Goal: Information Seeking & Learning: Check status

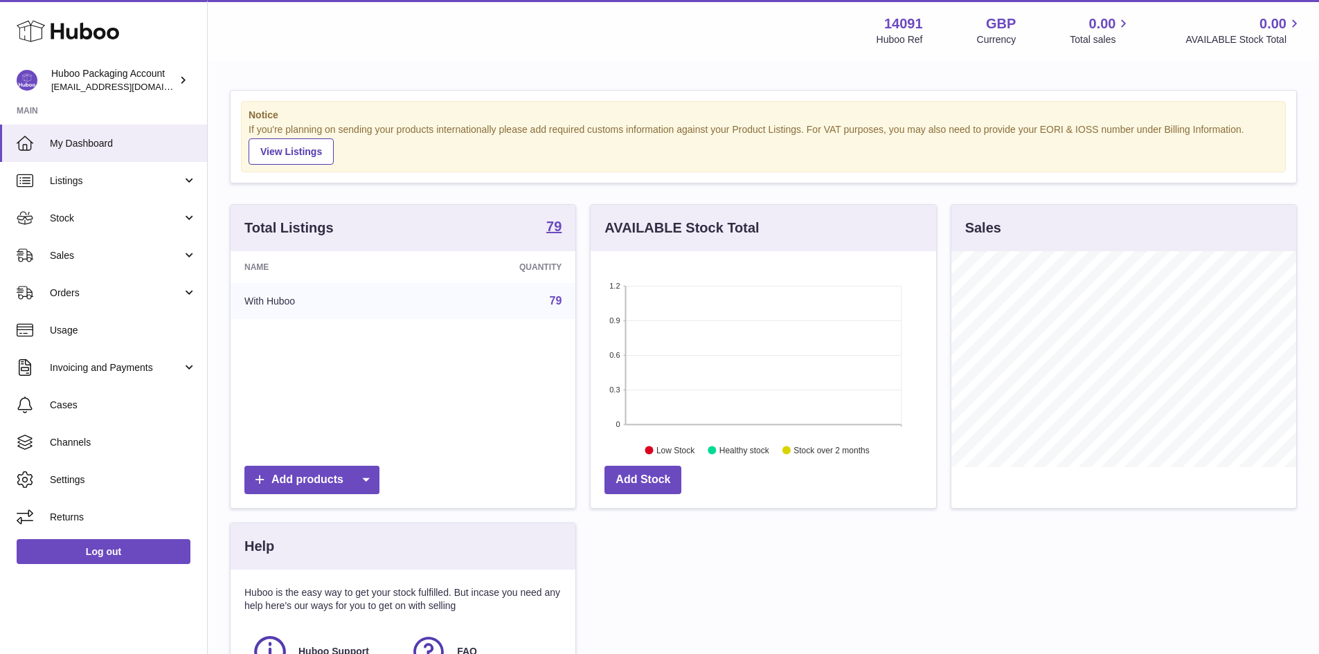
scroll to position [216, 346]
click at [139, 215] on span "Stock" at bounding box center [116, 218] width 132 height 13
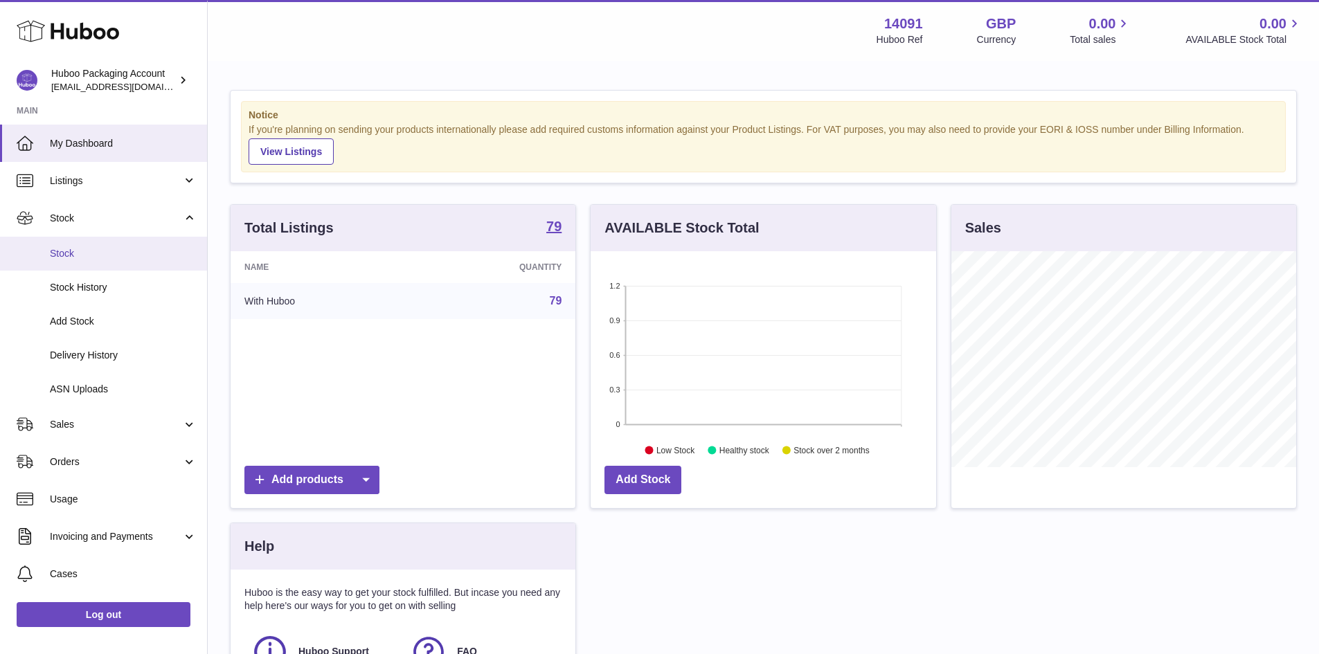
click at [126, 248] on span "Stock" at bounding box center [123, 253] width 147 height 13
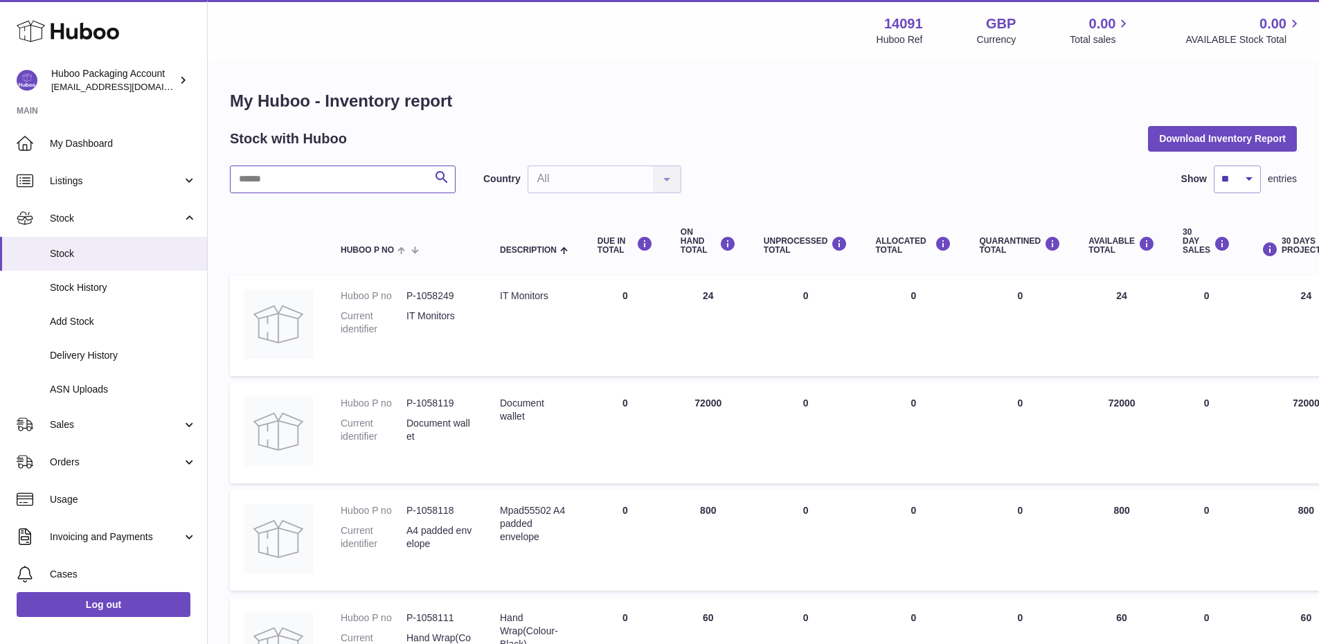
click at [361, 182] on input "text" at bounding box center [343, 180] width 226 height 28
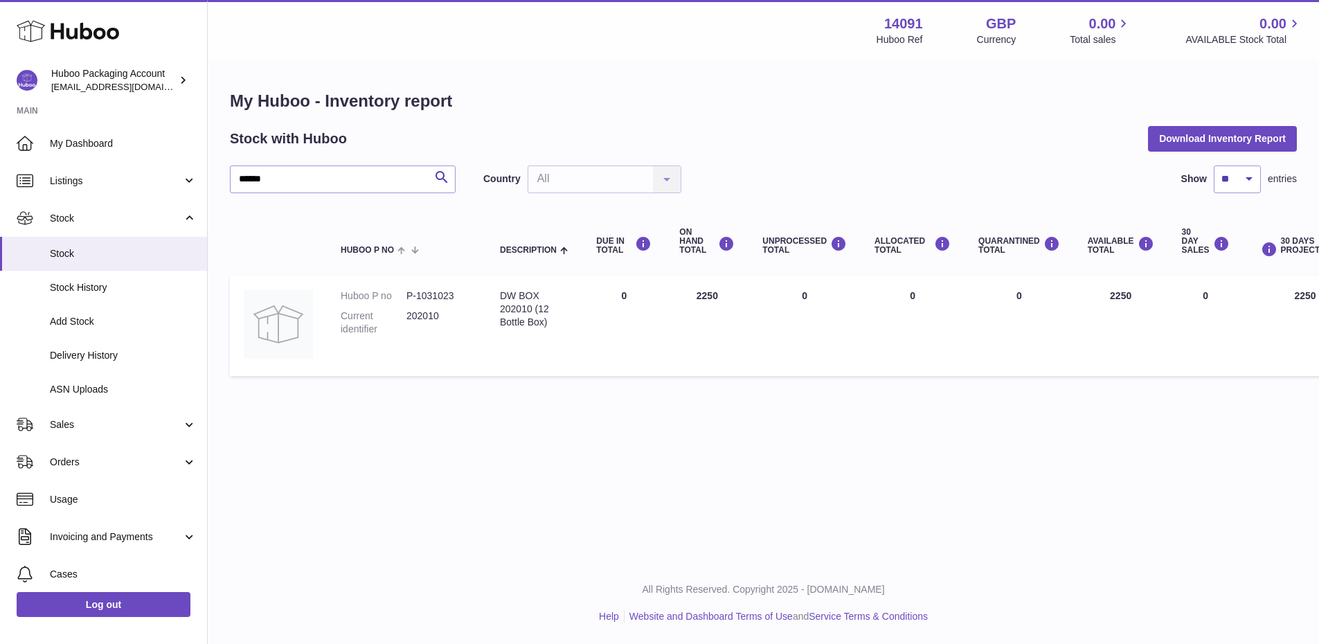
click at [436, 294] on dd "P-1031023" at bounding box center [440, 295] width 66 height 13
copy dd "1031023"
click at [338, 180] on input "******" at bounding box center [343, 180] width 226 height 28
type input "*"
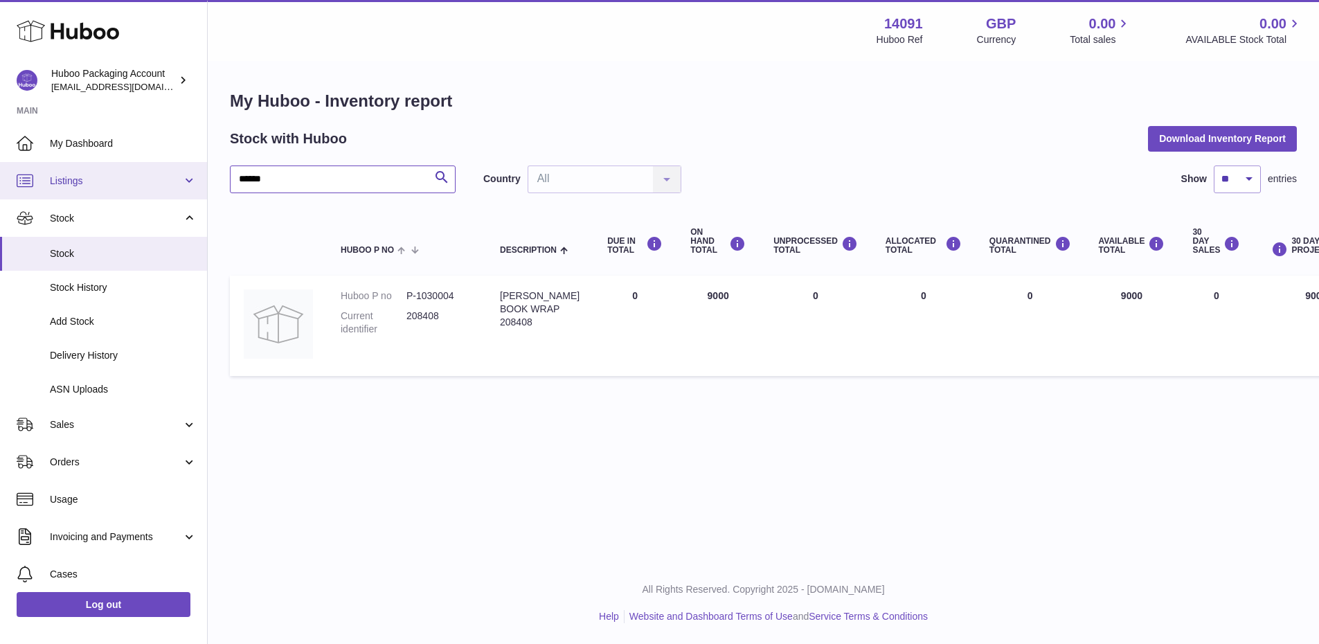
drag, startPoint x: 312, startPoint y: 175, endPoint x: 305, endPoint y: 165, distance: 11.9
click at [136, 178] on div "Huboo Huboo Packaging Account internalAdmin-14091@internal.huboo.com Main My Da…" at bounding box center [659, 322] width 1319 height 644
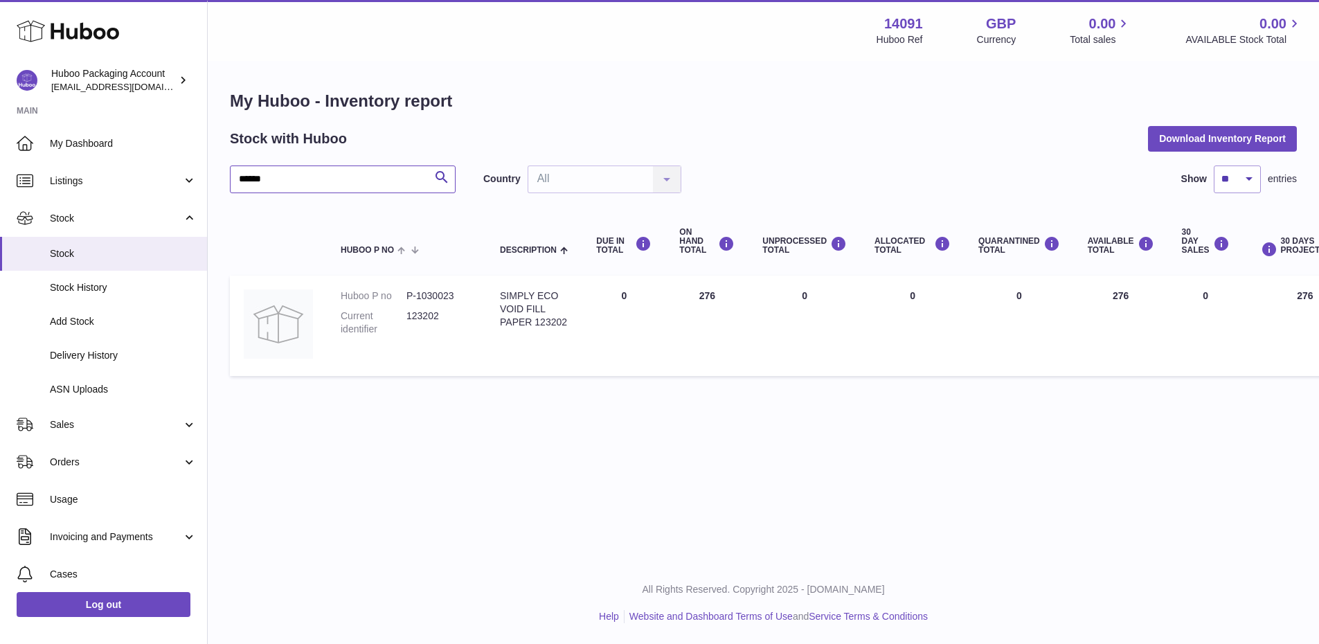
drag, startPoint x: 285, startPoint y: 179, endPoint x: 226, endPoint y: 161, distance: 61.8
click at [172, 180] on div "Huboo Huboo Packaging Account internalAdmin-14091@internal.huboo.com Main My Da…" at bounding box center [659, 322] width 1319 height 644
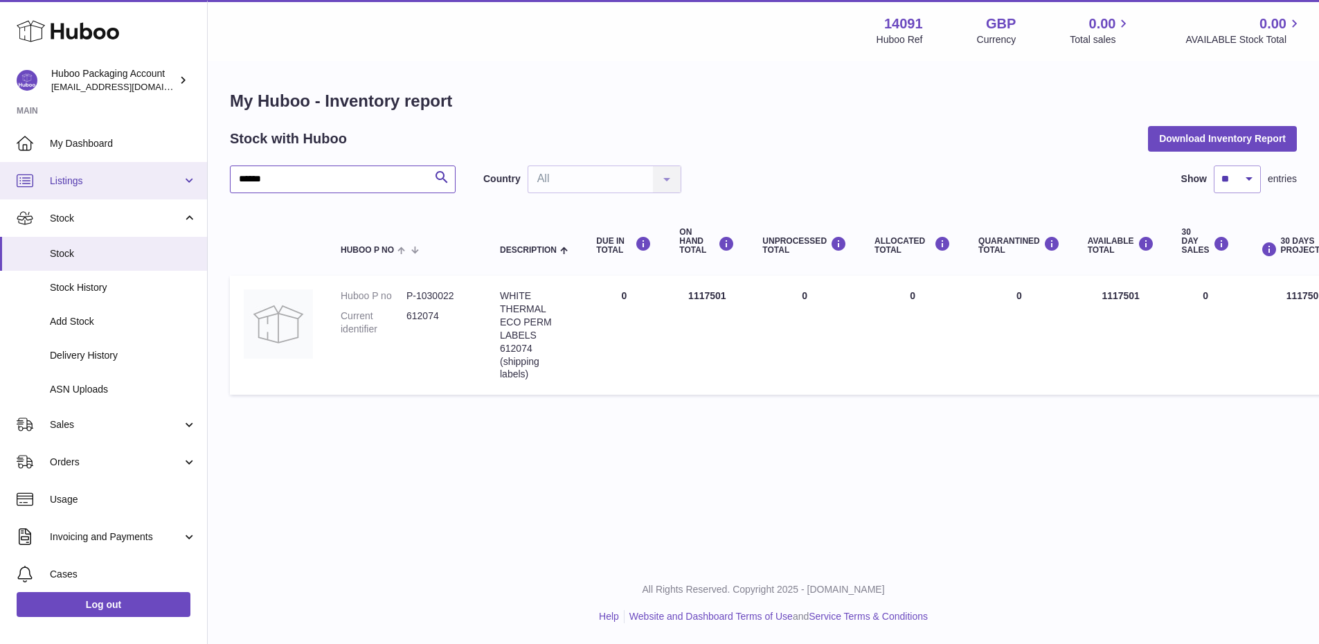
drag, startPoint x: 301, startPoint y: 175, endPoint x: 197, endPoint y: 175, distance: 103.2
click at [197, 175] on div "Huboo Huboo Packaging Account internalAdmin-14091@internal.huboo.com Main My Da…" at bounding box center [659, 322] width 1319 height 644
drag, startPoint x: 307, startPoint y: 174, endPoint x: 199, endPoint y: 166, distance: 109.0
click at [159, 178] on div "Huboo Huboo Packaging Account internalAdmin-14091@internal.huboo.com Main My Da…" at bounding box center [659, 322] width 1319 height 644
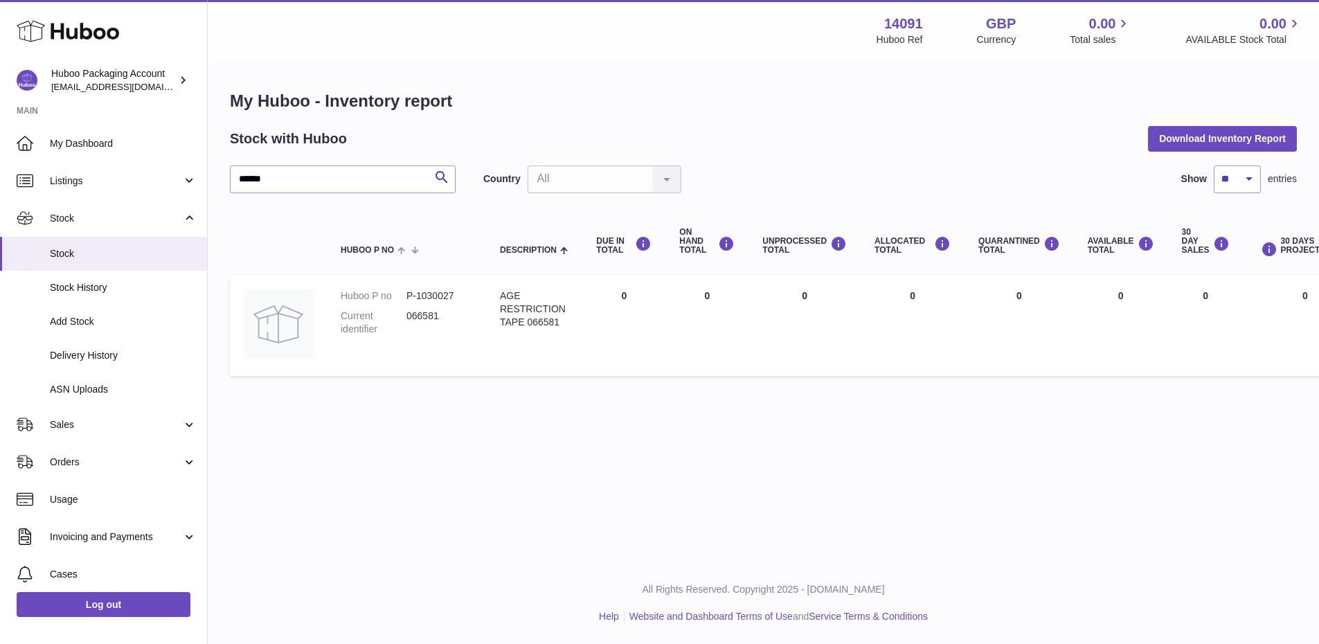
click at [445, 297] on dd "P-1030027" at bounding box center [440, 295] width 66 height 13
copy dd "1030027"
click at [581, 181] on div "Country All All No elements found. Consider changing the search query. List is …" at bounding box center [582, 180] width 198 height 28
click at [582, 174] on div "Country All All No elements found. Consider changing the search query. List is …" at bounding box center [582, 180] width 198 height 28
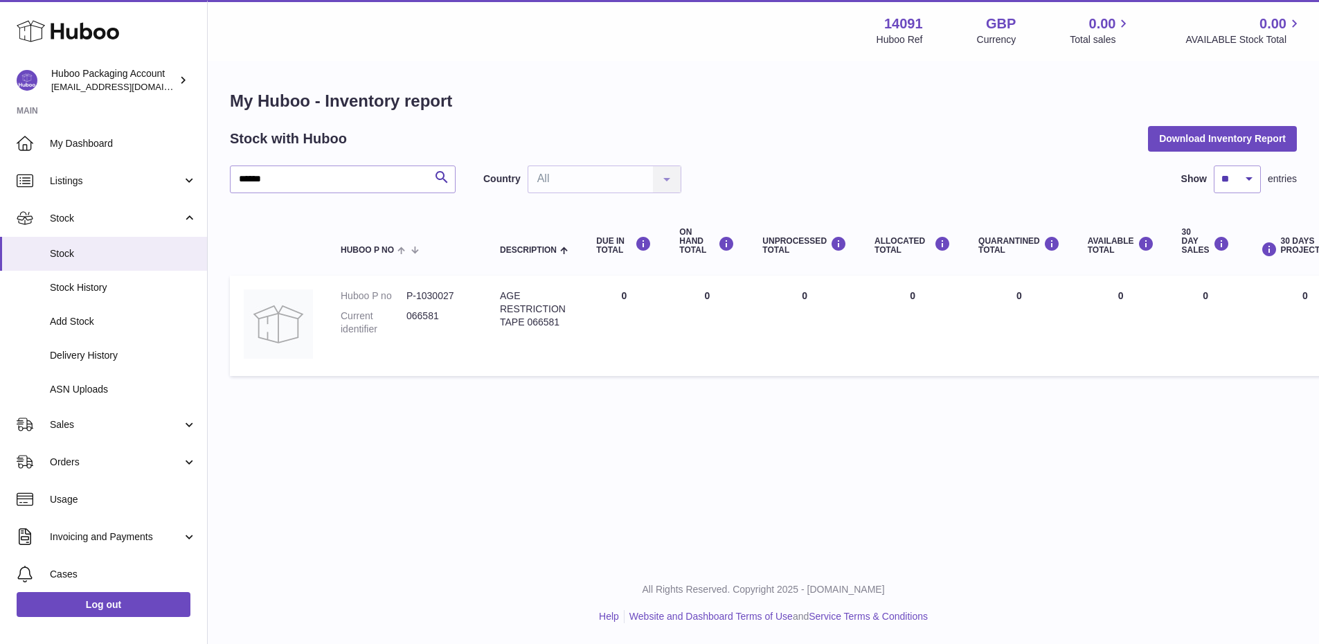
drag, startPoint x: 551, startPoint y: 178, endPoint x: 514, endPoint y: 177, distance: 36.7
click at [551, 177] on div "Country All All No elements found. Consider changing the search query. List is …" at bounding box center [582, 180] width 198 height 28
click at [319, 176] on input "******" at bounding box center [343, 180] width 226 height 28
type input "*"
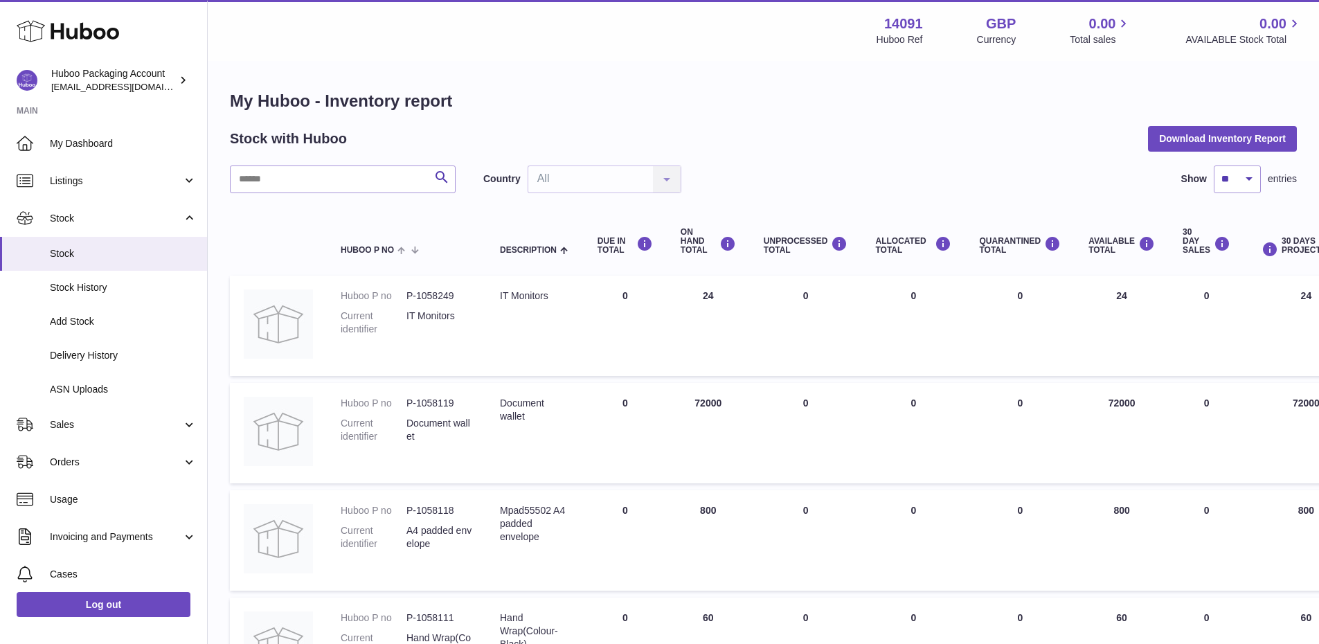
click at [573, 175] on div "Country All All No elements found. Consider changing the search query. List is …" at bounding box center [582, 180] width 198 height 28
click at [573, 182] on div "Country All All No elements found. Consider changing the search query. List is …" at bounding box center [582, 180] width 198 height 28
click at [571, 179] on div "Country All All No elements found. Consider changing the search query. List is …" at bounding box center [582, 180] width 198 height 28
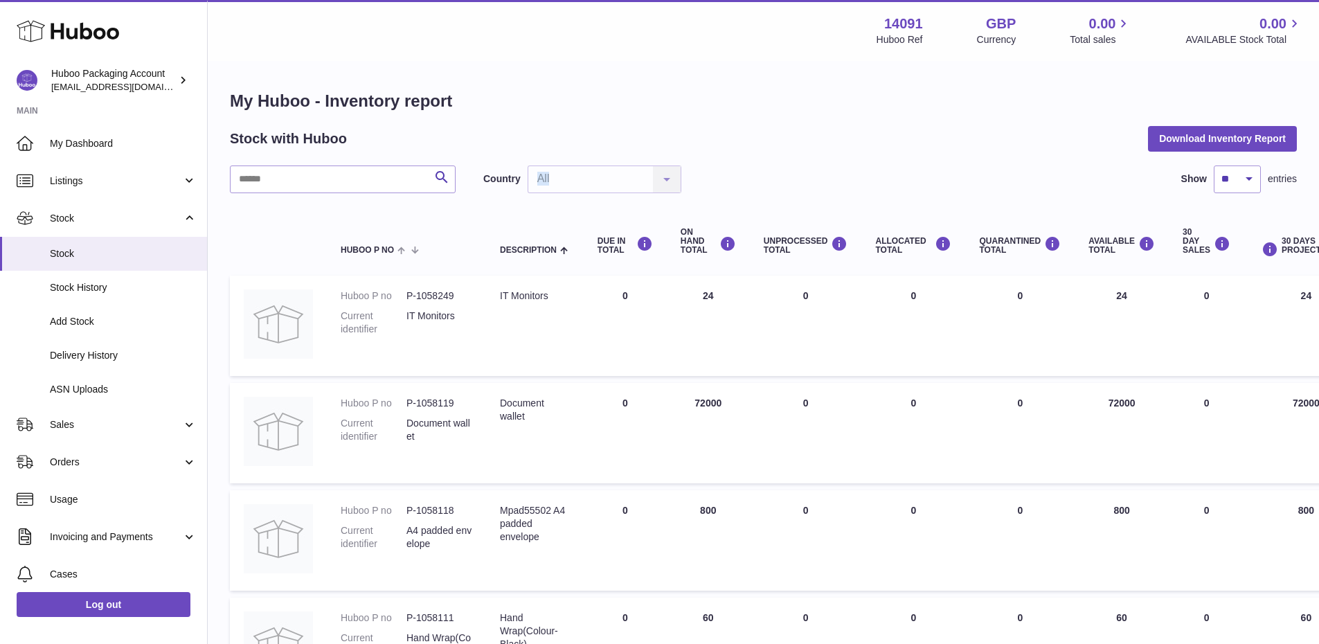
drag, startPoint x: 565, startPoint y: 174, endPoint x: 429, endPoint y: 172, distance: 136.4
click at [565, 173] on div "Country All All No elements found. Consider changing the search query. List is …" at bounding box center [582, 180] width 198 height 28
click at [374, 179] on input "text" at bounding box center [343, 180] width 226 height 28
click at [805, 130] on div "Stock with Huboo Download Inventory Report" at bounding box center [763, 138] width 1067 height 25
